Goal: Book appointment/travel/reservation

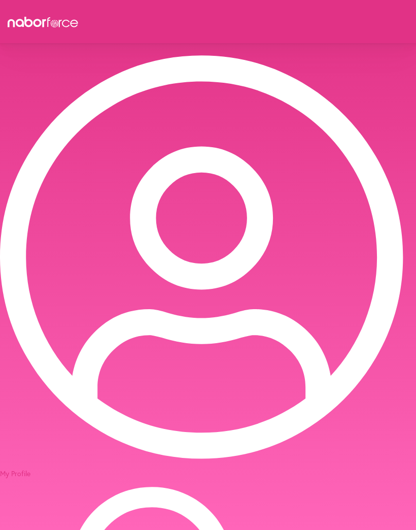
select select "*******"
select select "***"
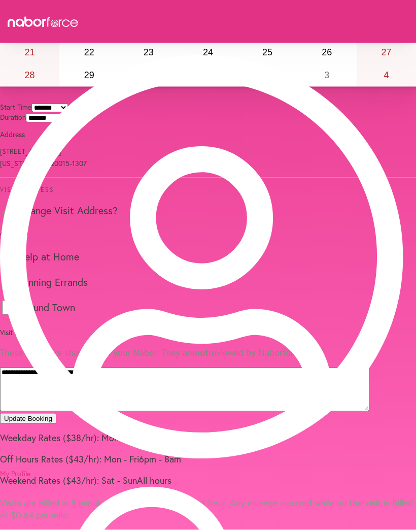
scroll to position [297, 0]
click at [56, 422] on button "Update Booking" at bounding box center [28, 418] width 56 height 11
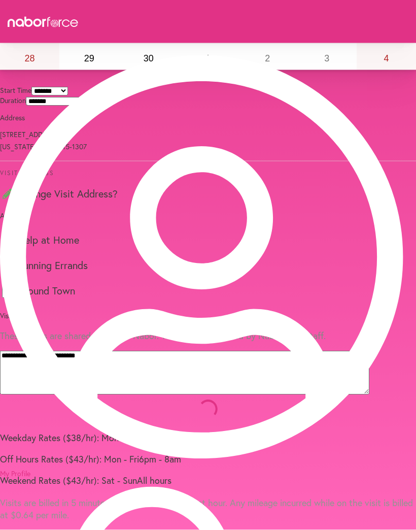
scroll to position [284, 0]
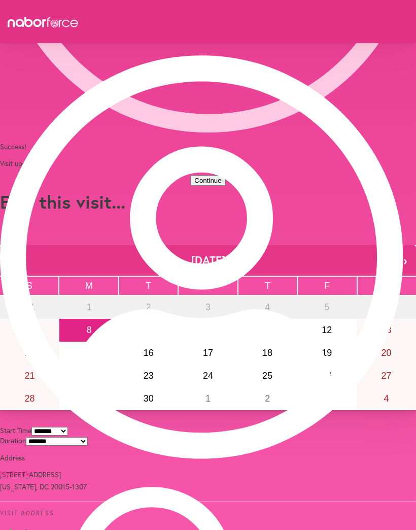
click at [223, 186] on button "Continue" at bounding box center [207, 180] width 35 height 11
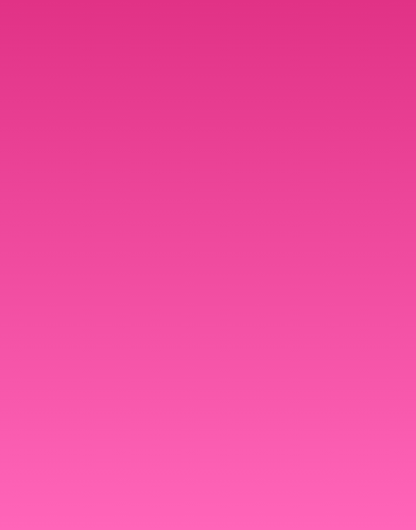
scroll to position [0, 0]
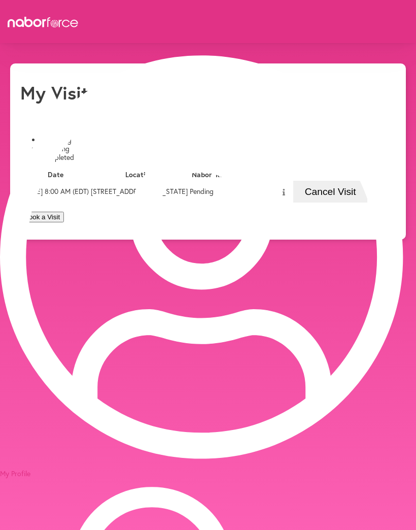
click at [89, 203] on td "[DATE] 8:00 AM (EDT)" at bounding box center [55, 191] width 68 height 23
click at [64, 222] on button "Book a Visit" at bounding box center [42, 217] width 44 height 11
click at [80, 203] on td "[DATE] 8:00 AM (EDT)" at bounding box center [55, 191] width 68 height 23
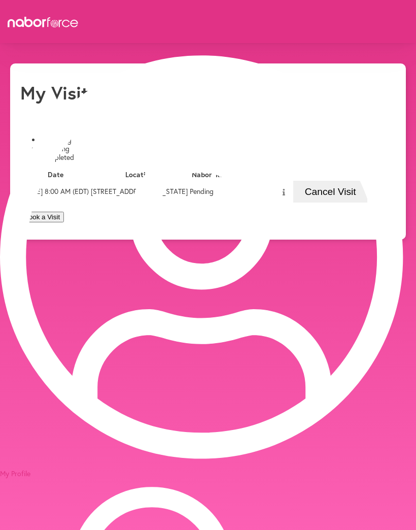
click at [89, 191] on td "[DATE] 8:00 AM (EDT)" at bounding box center [55, 191] width 68 height 23
click at [188, 194] on td "[STREET_ADDRESS][US_STATE]" at bounding box center [139, 191] width 98 height 23
click at [89, 203] on td "[DATE] 8:00 AM (EDT)" at bounding box center [55, 191] width 68 height 23
